Goal: Navigation & Orientation: Find specific page/section

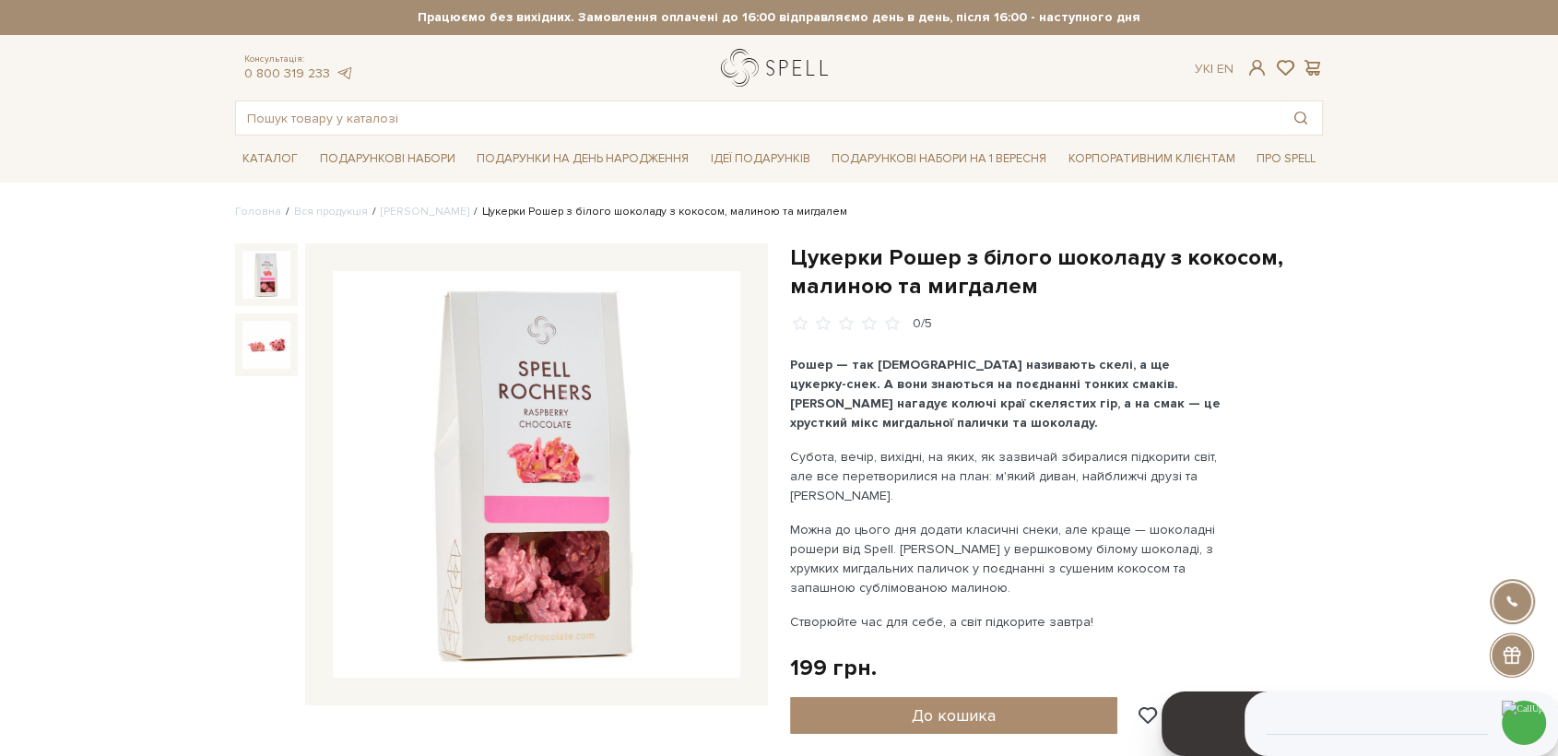
click at [773, 74] on link "logo" at bounding box center [778, 68] width 115 height 38
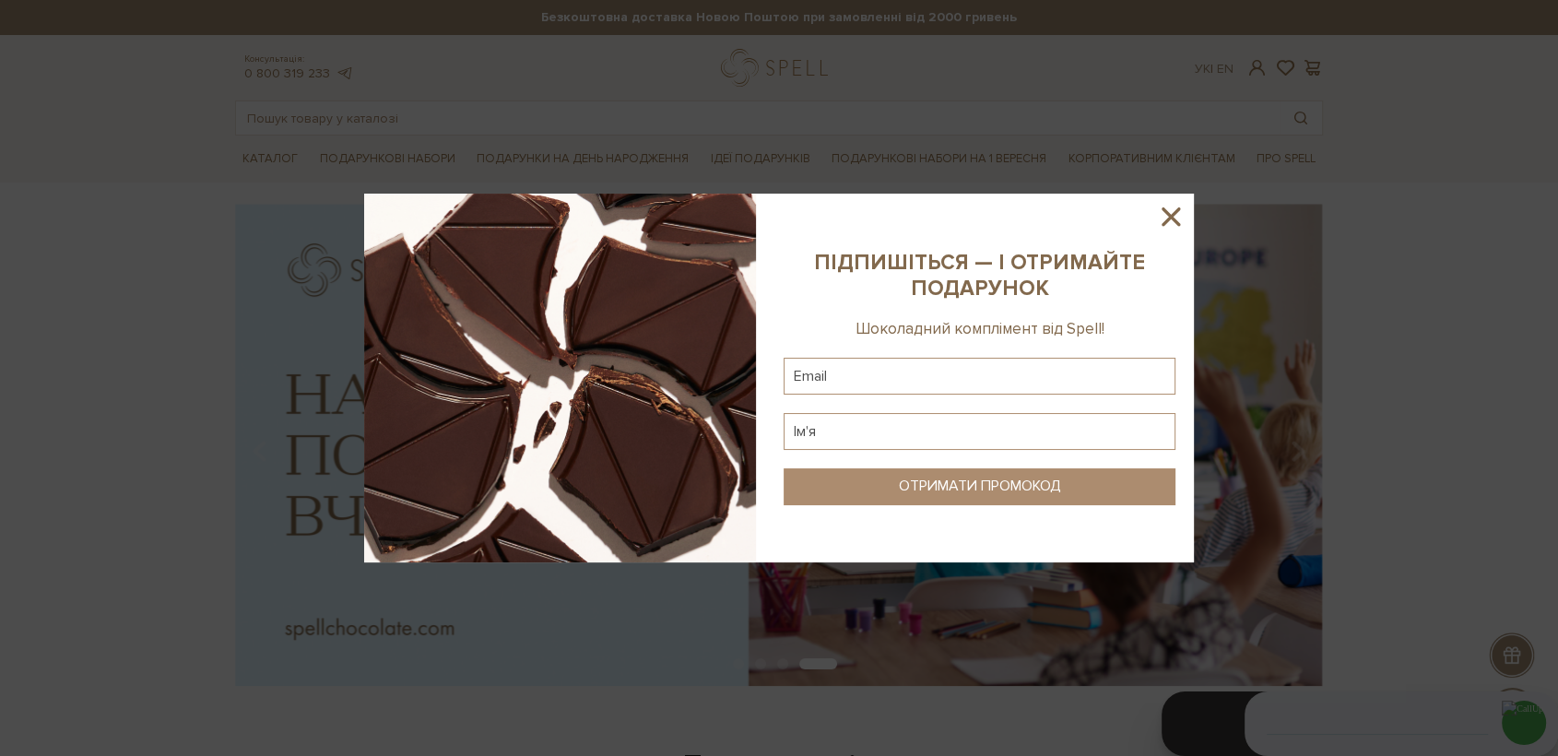
drag, startPoint x: 1171, startPoint y: 218, endPoint x: 1101, endPoint y: 228, distance: 71.7
click at [1166, 217] on icon at bounding box center [1170, 216] width 31 height 31
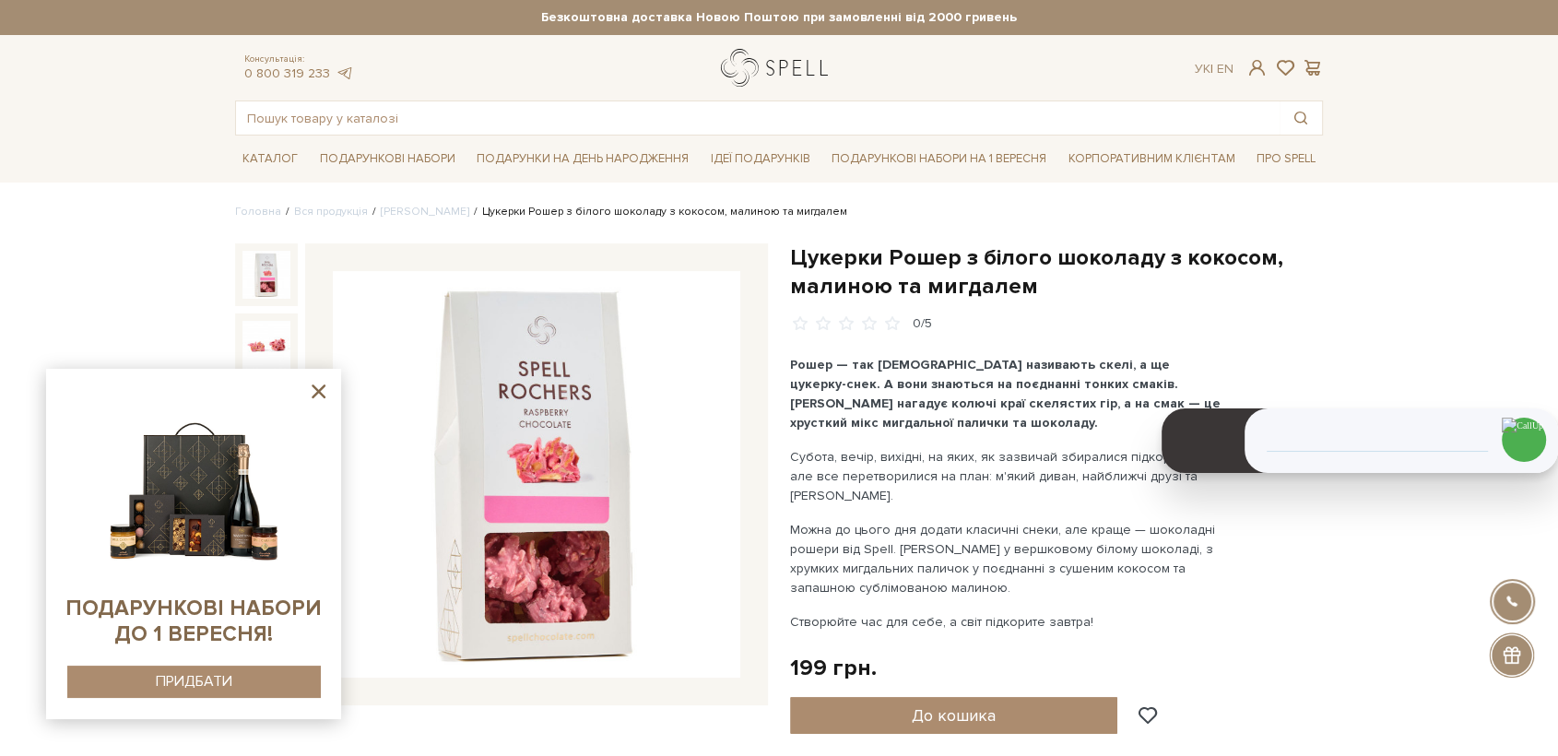
click at [761, 57] on link "logo" at bounding box center [778, 68] width 115 height 38
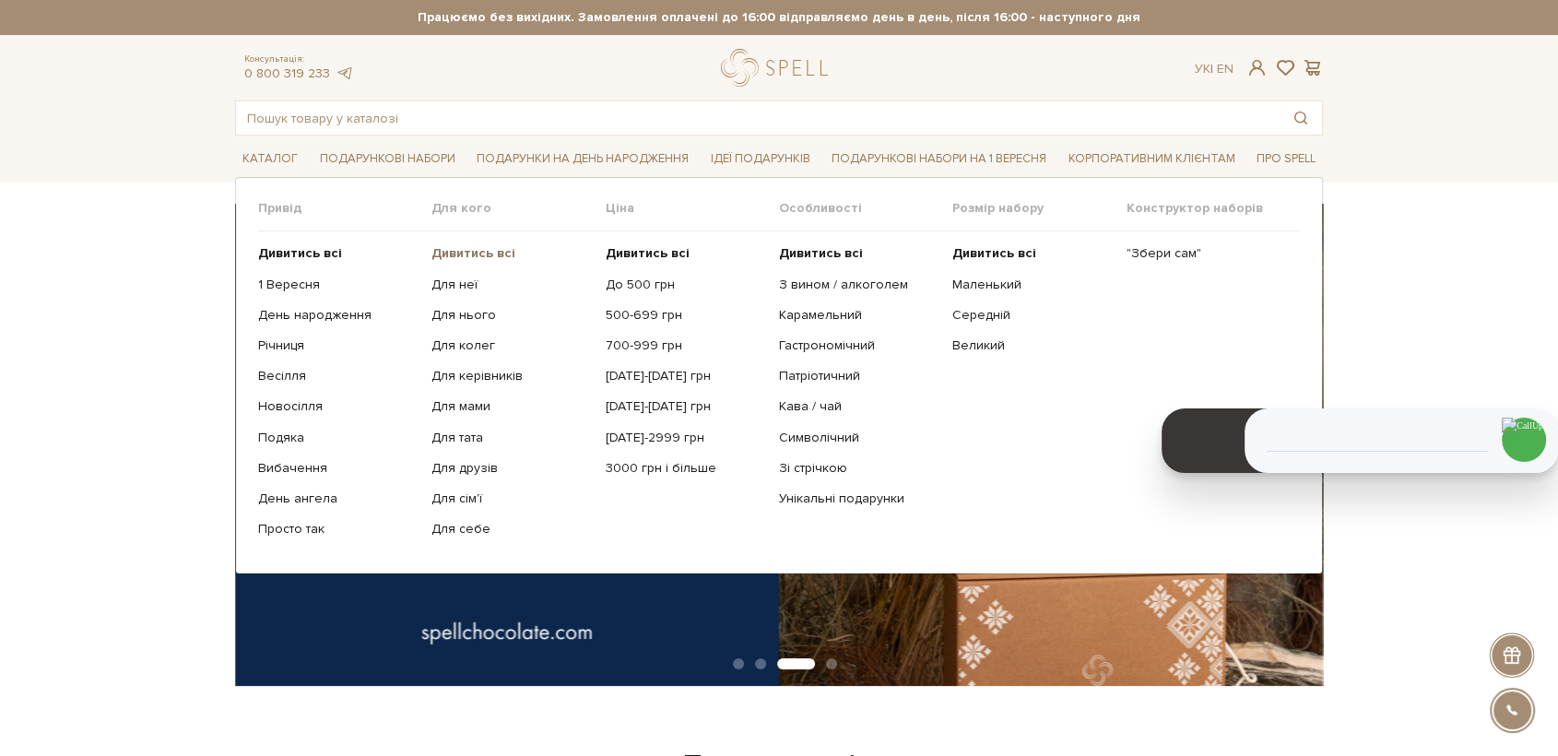
click at [465, 254] on b "Дивитись всі" at bounding box center [473, 253] width 84 height 16
